Goal: Task Accomplishment & Management: Manage account settings

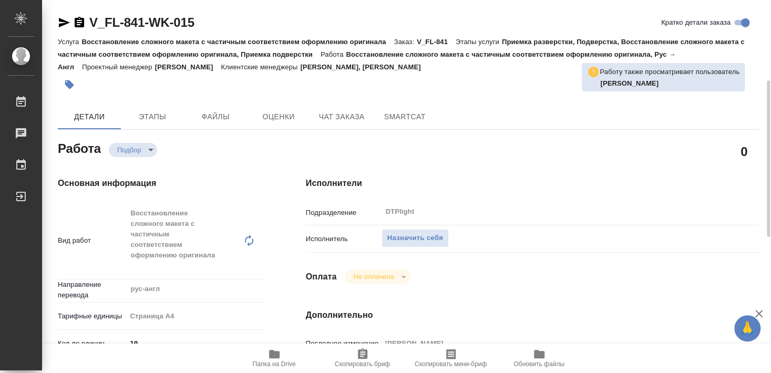
scroll to position [57, 0]
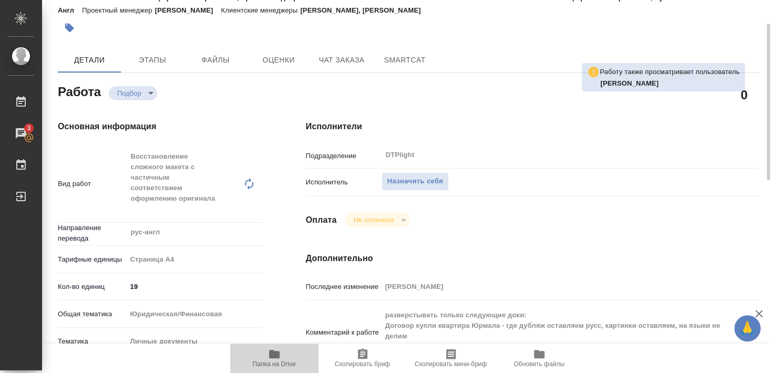
click at [275, 361] on icon "button" at bounding box center [274, 354] width 13 height 13
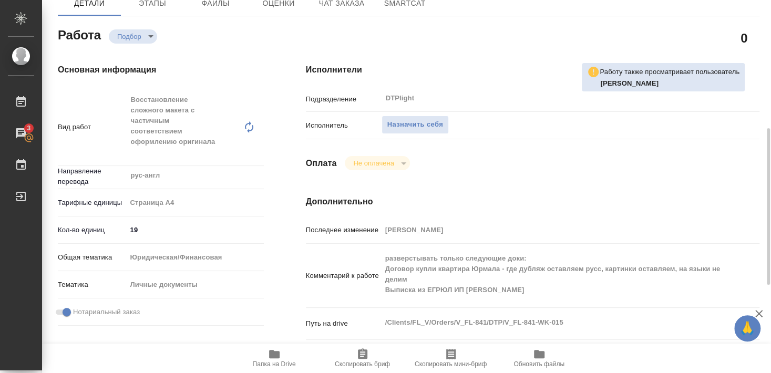
scroll to position [170, 0]
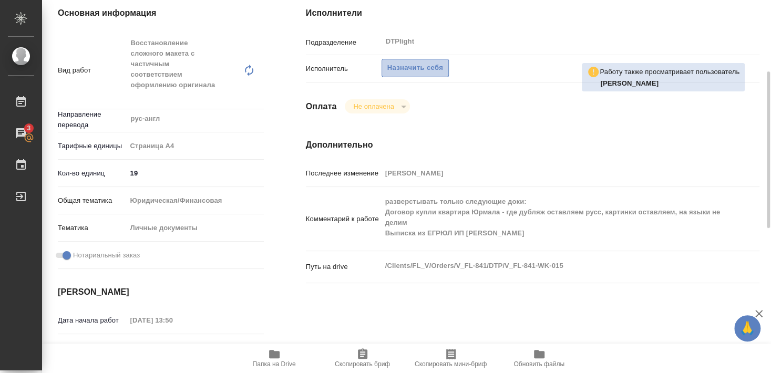
click at [414, 62] on span "Назначить себя" at bounding box center [415, 68] width 56 height 12
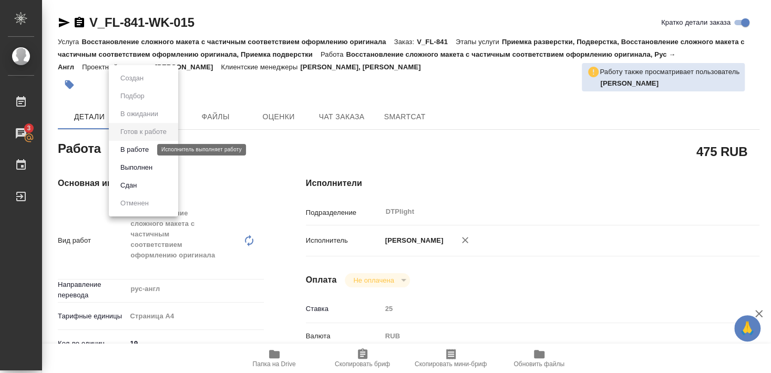
click at [141, 149] on button "В работе" at bounding box center [134, 150] width 35 height 12
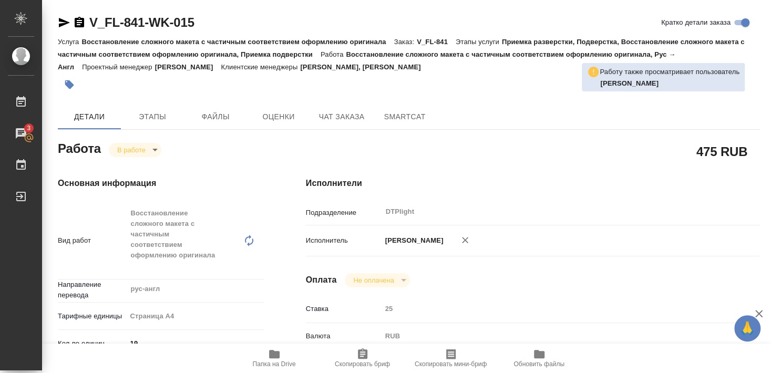
type textarea "x"
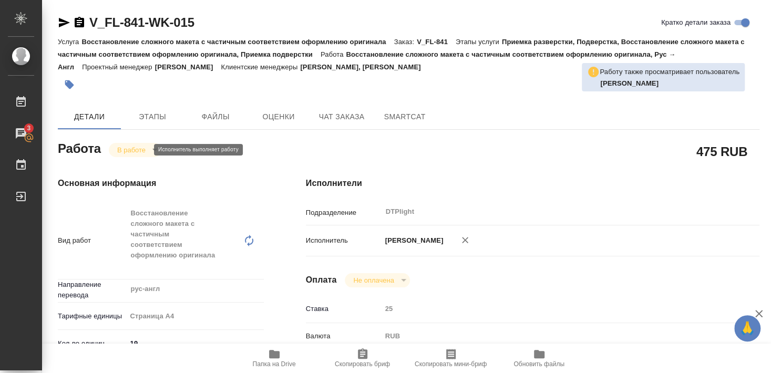
type textarea "x"
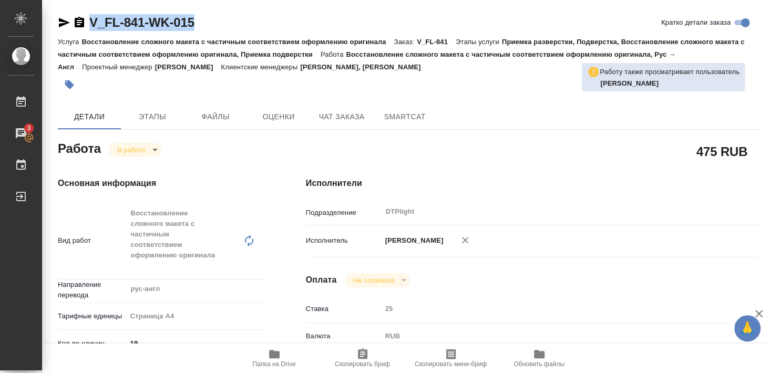
drag, startPoint x: 89, startPoint y: 32, endPoint x: 198, endPoint y: 27, distance: 109.5
click at [198, 27] on div "V_FL-841-WK-015 Кратко детали заказа" at bounding box center [409, 24] width 702 height 21
copy link "V_FL-841-WK-015"
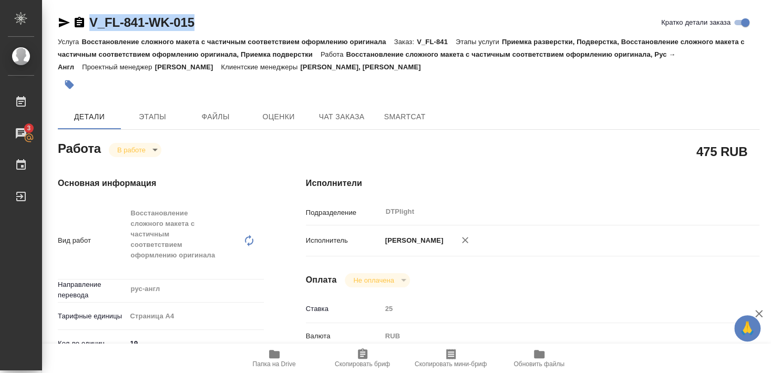
type textarea "x"
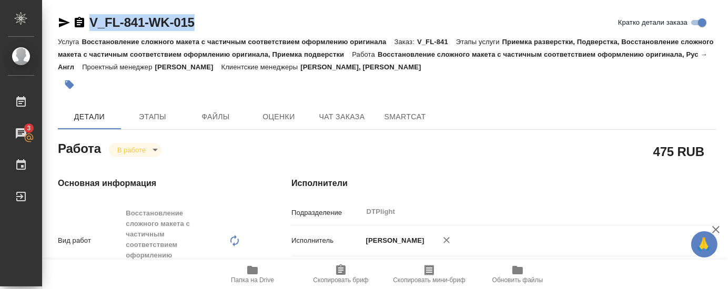
type textarea "x"
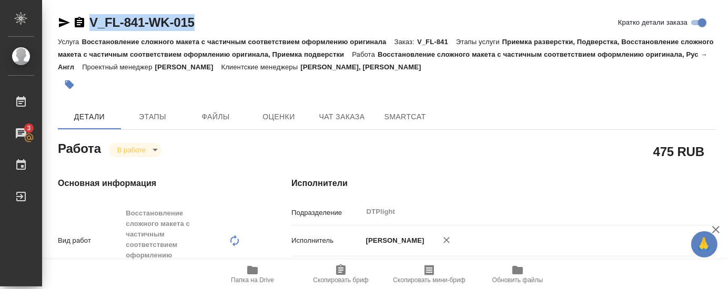
click at [187, 86] on div at bounding box center [277, 84] width 439 height 23
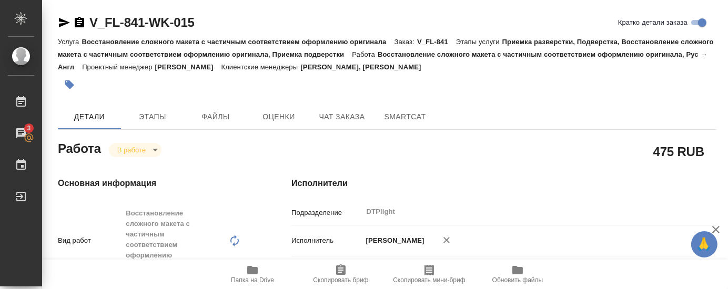
type textarea "x"
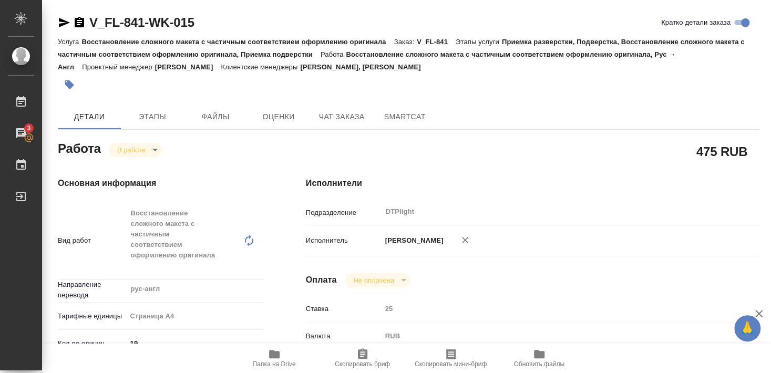
type textarea "x"
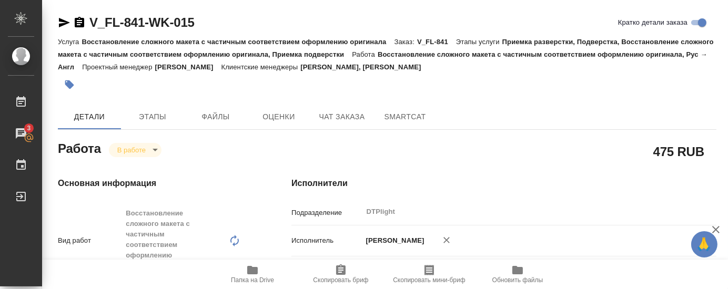
type textarea "x"
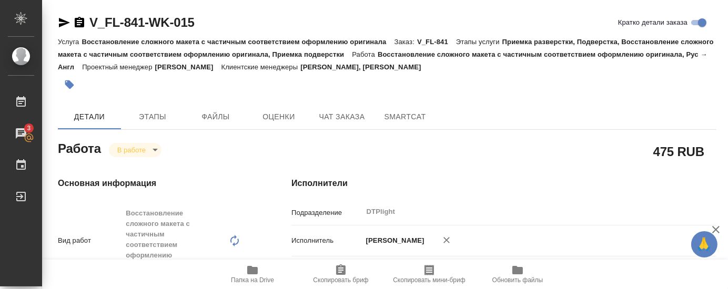
type textarea "x"
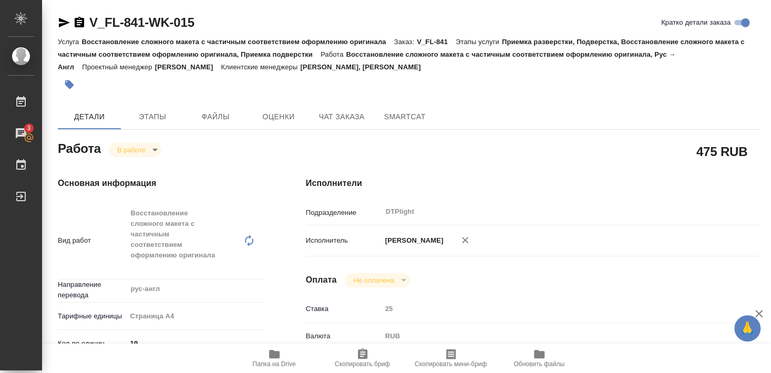
type textarea "x"
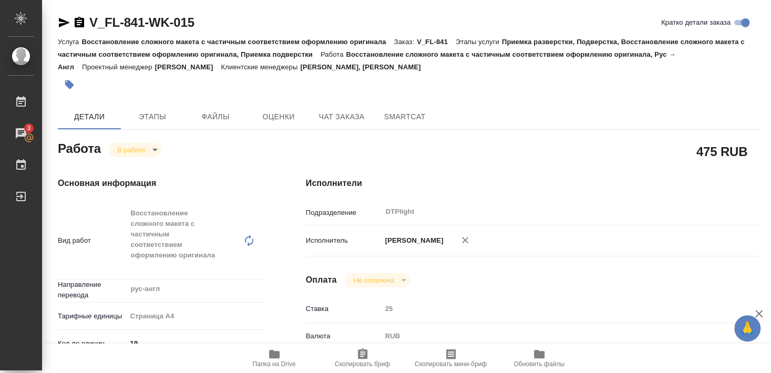
type textarea "x"
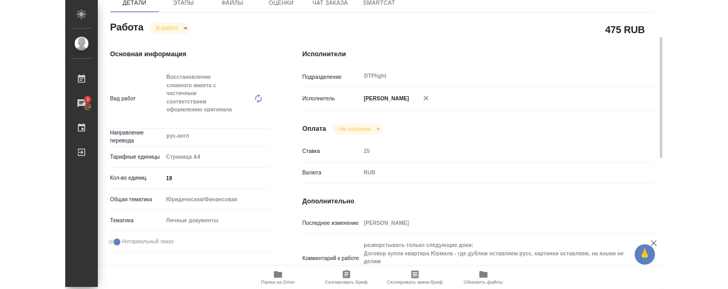
scroll to position [170, 0]
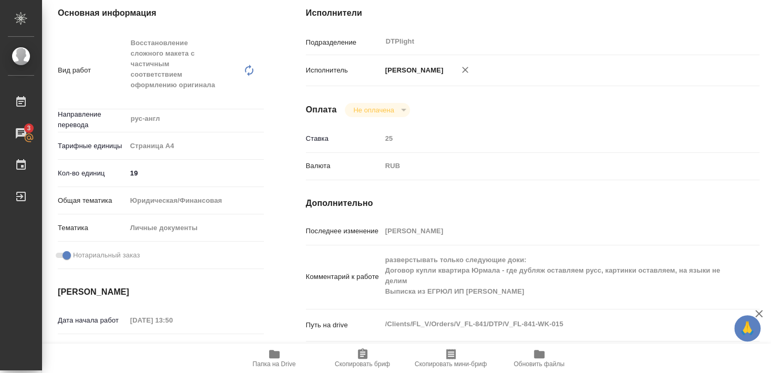
type textarea "x"
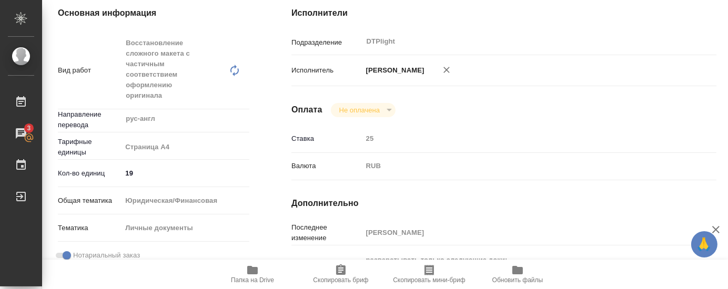
type textarea "x"
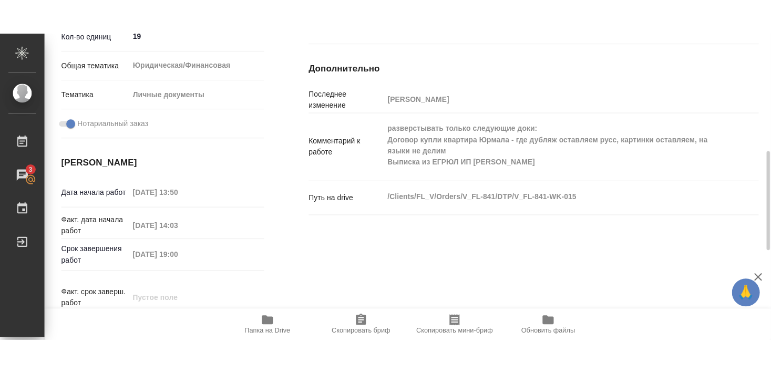
scroll to position [284, 0]
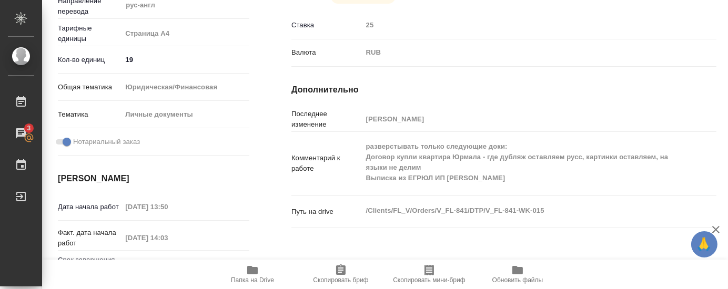
click at [537, 234] on div "Путь на drive /Clients/FL_V/Orders/V_FL-841/DTP/V_FL-841-WK-015 x" at bounding box center [503, 220] width 425 height 40
click at [560, 85] on h4 "Дополнительно" at bounding box center [503, 90] width 425 height 13
type textarea "x"
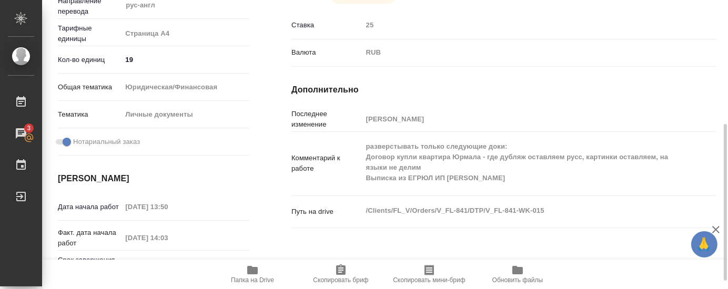
type textarea "x"
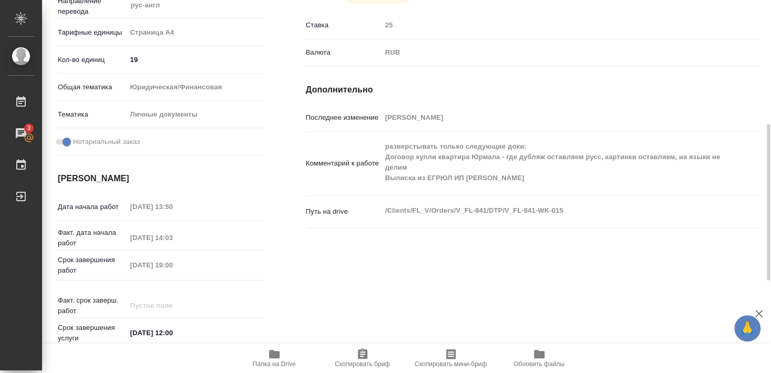
scroll to position [288, 0]
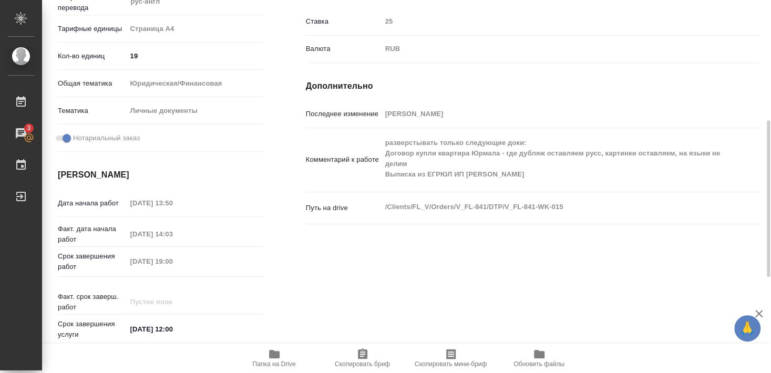
type textarea "x"
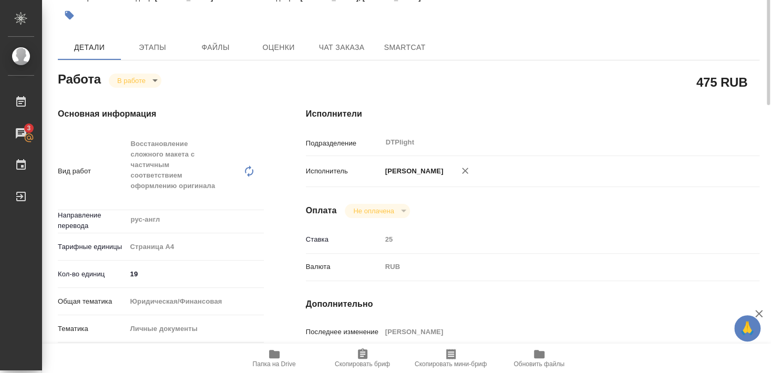
scroll to position [13, 0]
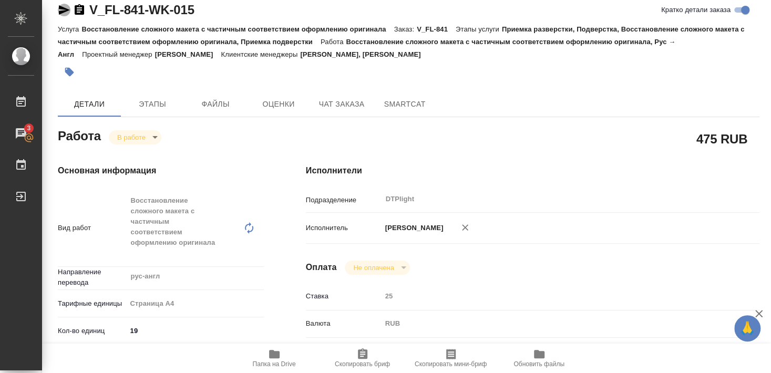
click at [64, 10] on icon "button" at bounding box center [64, 10] width 13 height 13
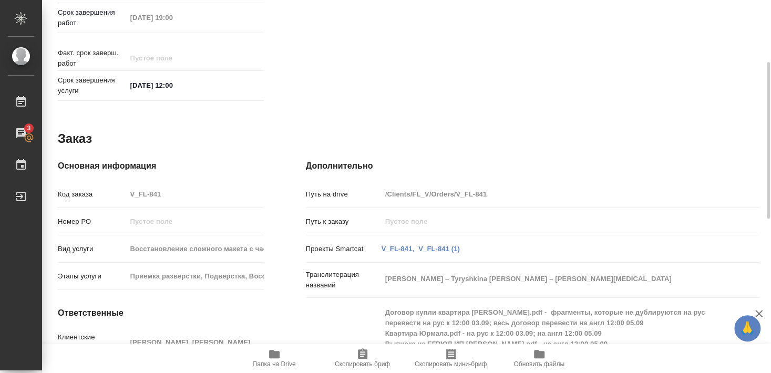
scroll to position [191, 0]
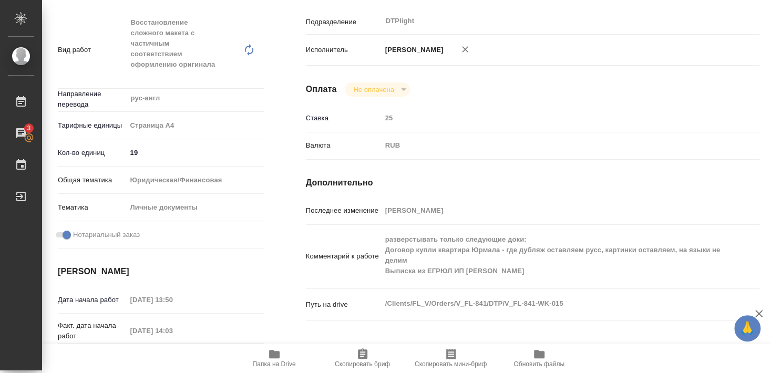
type textarea "x"
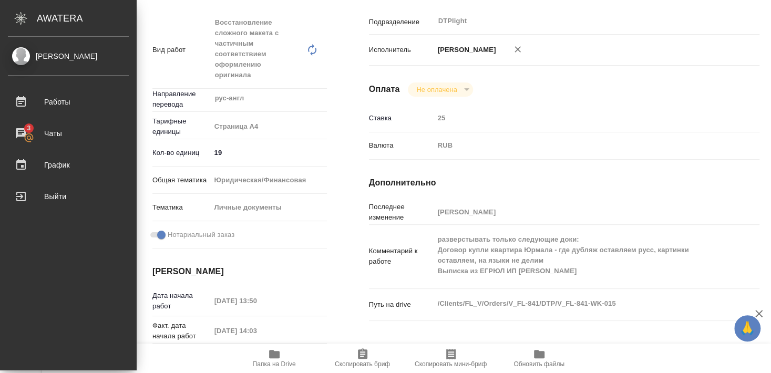
type textarea "x"
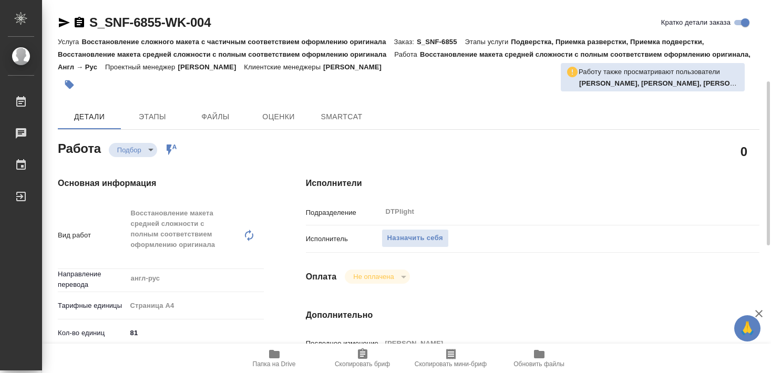
type textarea "x"
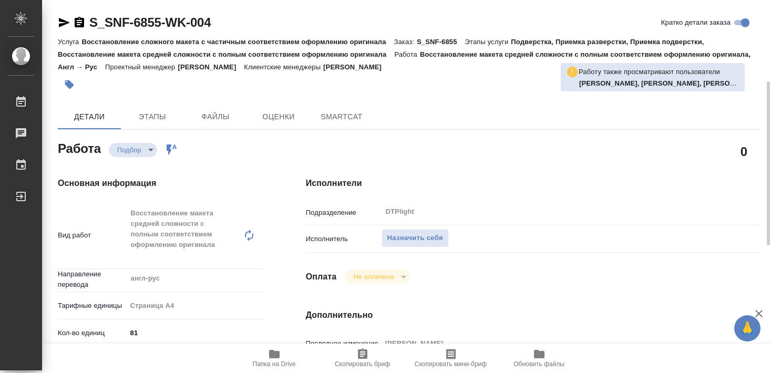
type textarea "x"
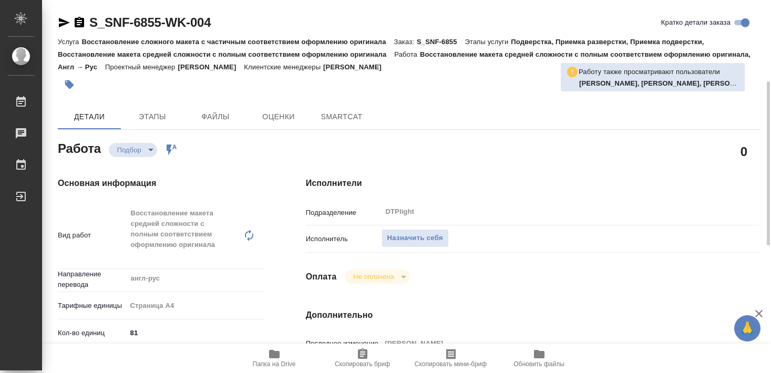
type textarea "x"
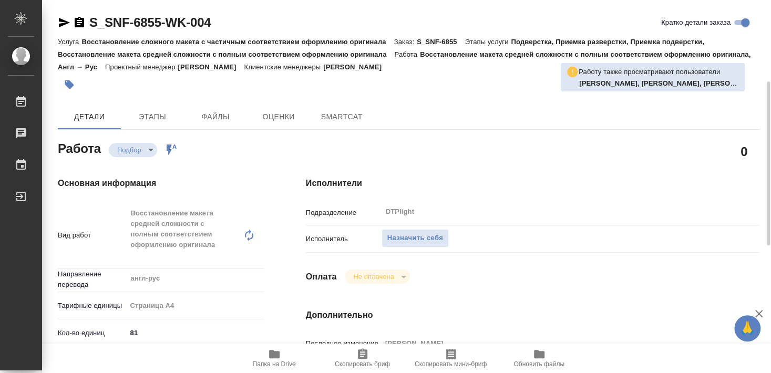
scroll to position [170, 0]
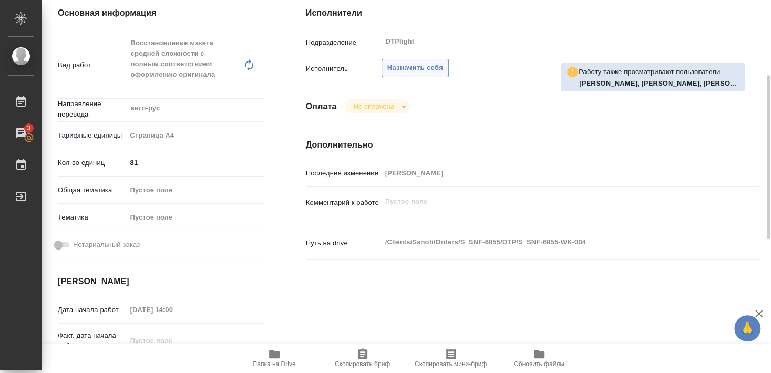
click at [422, 62] on span "Назначить себя" at bounding box center [415, 68] width 56 height 12
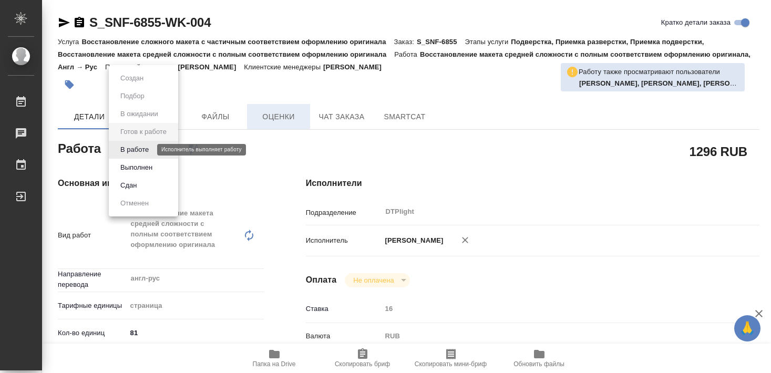
click at [142, 148] on button "В работе" at bounding box center [134, 150] width 35 height 12
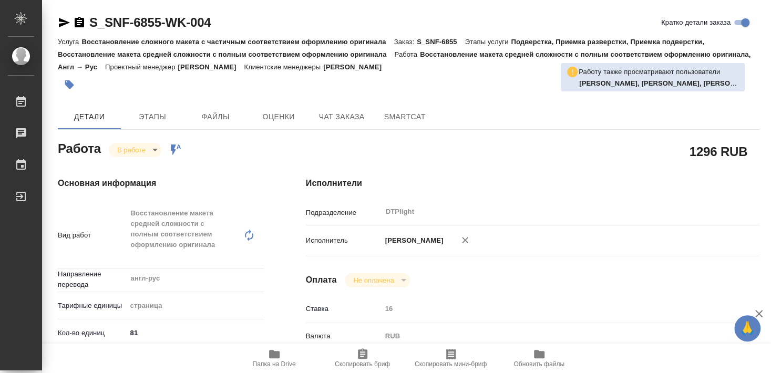
type textarea "x"
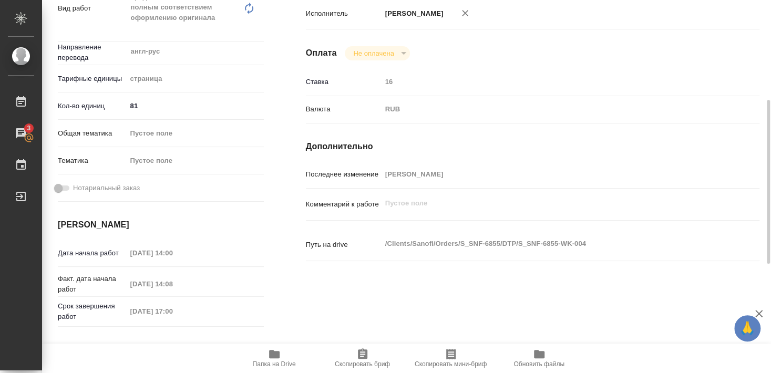
scroll to position [170, 0]
